Goal: Information Seeking & Learning: Learn about a topic

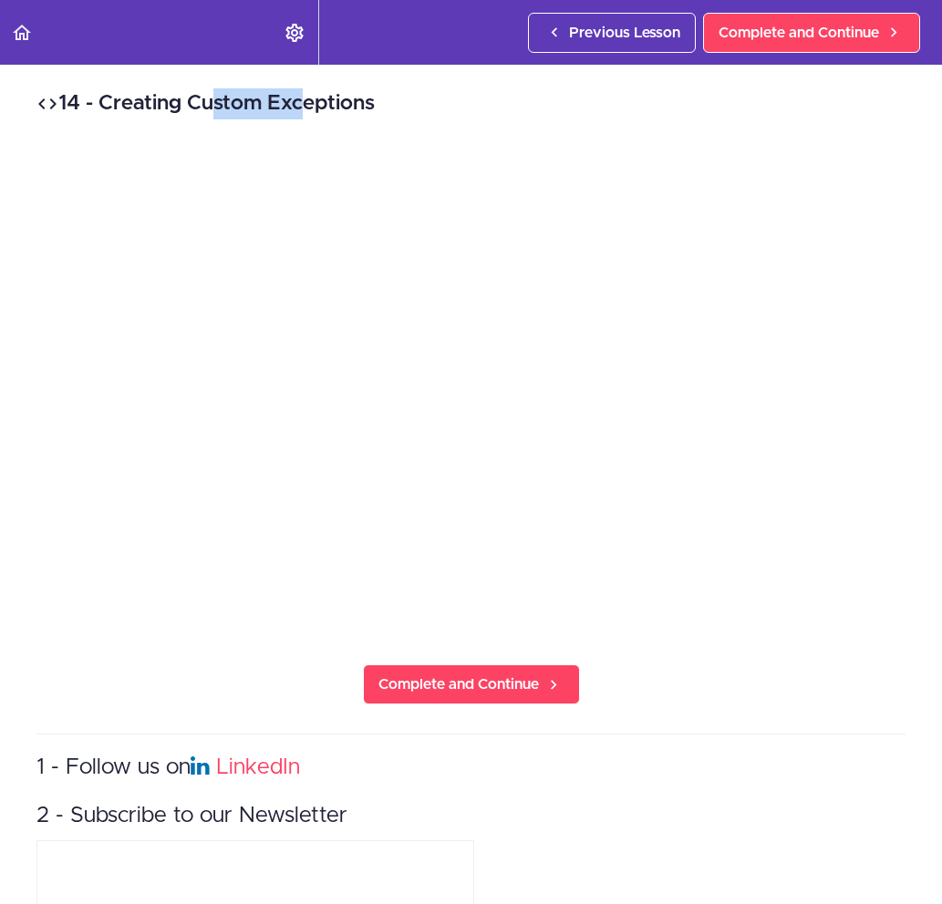
drag, startPoint x: 112, startPoint y: 98, endPoint x: 188, endPoint y: 98, distance: 75.7
click at [188, 98] on h2 "14 - Creating Custom Exceptions" at bounding box center [470, 103] width 869 height 31
copy h2 "Creating"
click at [246, 108] on h2 "14 - Creating Custom Exceptions" at bounding box center [470, 103] width 869 height 31
click at [371, 98] on h2 "14 - Creating Custom Exceptions" at bounding box center [470, 103] width 869 height 31
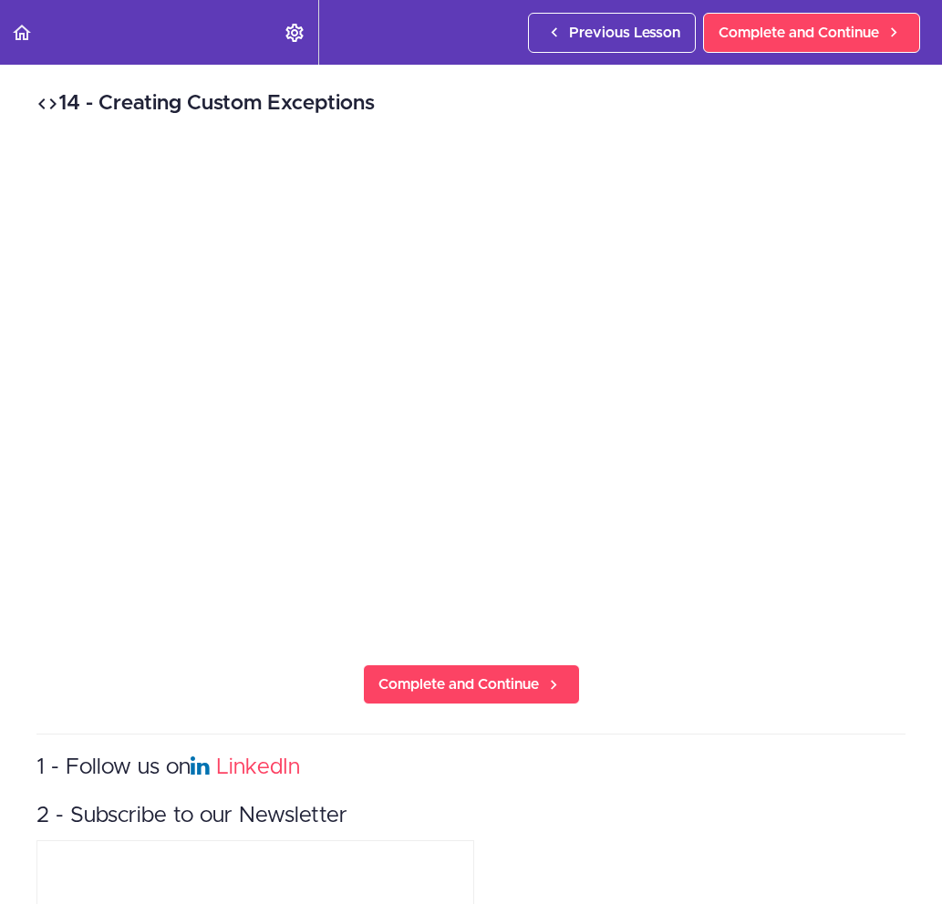
click at [464, 107] on h2 "14 - Creating Custom Exceptions" at bounding box center [470, 103] width 869 height 31
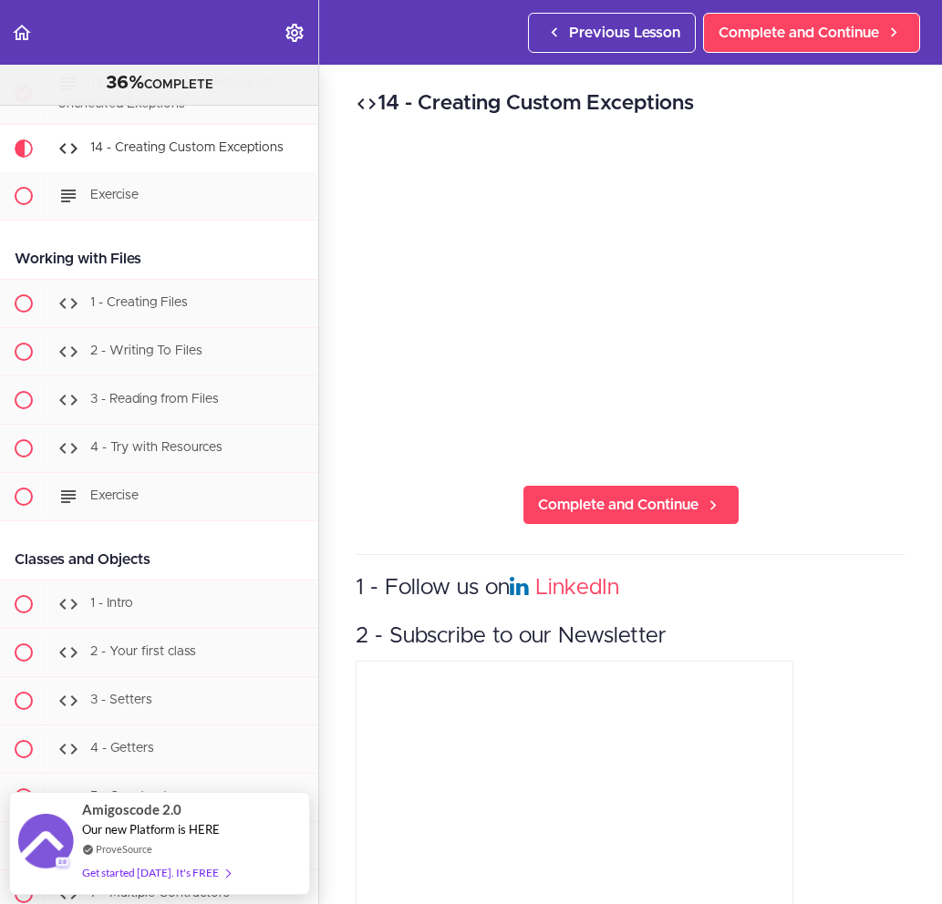
click at [362, 523] on div "14 - Creating Custom Exceptions Complete and Continue 1 - Follow us on LinkedIn…" at bounding box center [630, 485] width 623 height 840
